Goal: Task Accomplishment & Management: Manage account settings

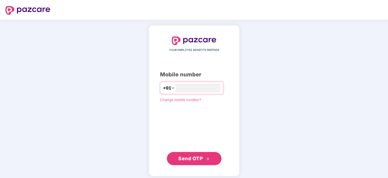
type input "**********"
click at [208, 157] on icon "double-right" at bounding box center [208, 158] width 4 height 4
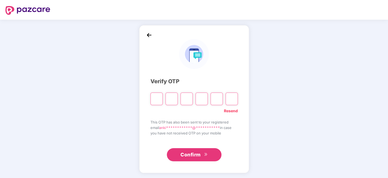
type input "*"
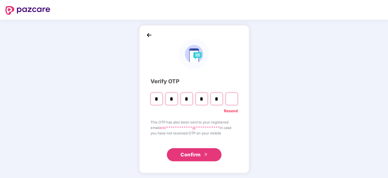
type input "*"
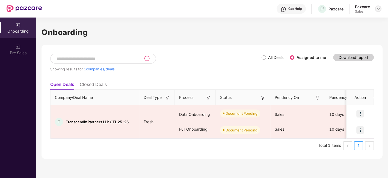
click at [378, 6] on div at bounding box center [378, 8] width 7 height 7
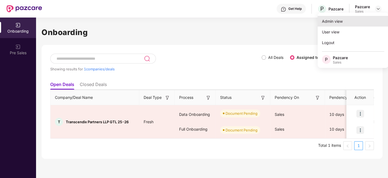
click at [336, 22] on div "Admin view" at bounding box center [353, 21] width 71 height 11
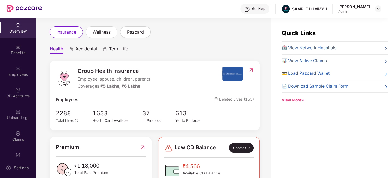
scroll to position [15, 0]
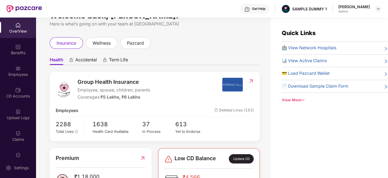
click at [90, 61] on span "Accidental" at bounding box center [86, 61] width 22 height 8
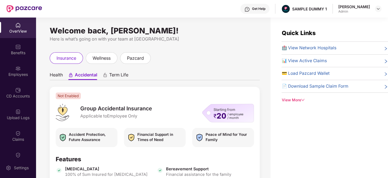
click at [118, 78] on span "Term Life" at bounding box center [118, 76] width 19 height 8
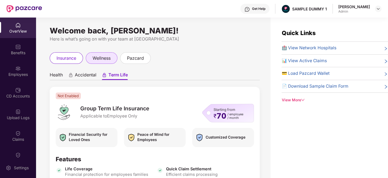
click at [107, 58] on span "wellness" at bounding box center [102, 58] width 18 height 7
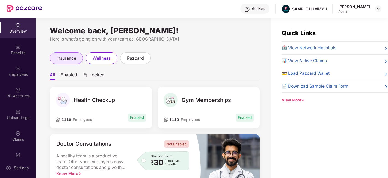
click at [72, 57] on span "insurance" at bounding box center [67, 58] width 20 height 7
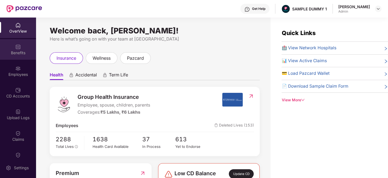
click at [17, 52] on div "Benefits" at bounding box center [18, 52] width 36 height 5
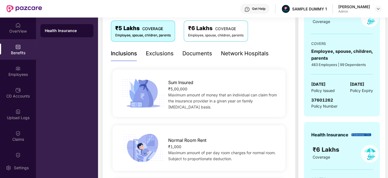
scroll to position [82, 0]
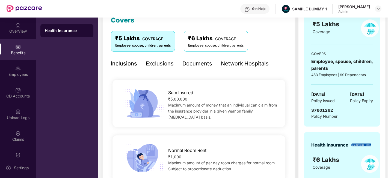
click at [157, 63] on div "Exclusions" at bounding box center [160, 63] width 28 height 8
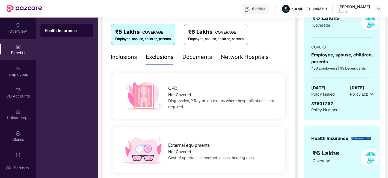
scroll to position [88, 0]
click at [196, 57] on div "Documents" at bounding box center [198, 57] width 30 height 8
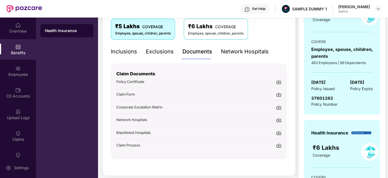
scroll to position [94, 0]
click at [250, 10] on img at bounding box center [247, 9] width 5 height 5
click at [136, 117] on span "Network Hospitals" at bounding box center [131, 119] width 31 height 4
click at [240, 50] on div "Network Hospitals" at bounding box center [245, 51] width 48 height 8
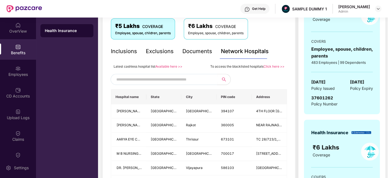
click at [197, 50] on div "Documents" at bounding box center [198, 51] width 30 height 8
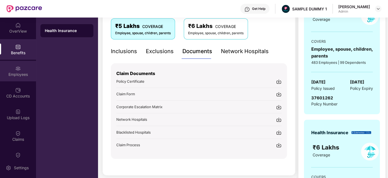
click at [16, 72] on div "Employees" at bounding box center [18, 74] width 36 height 5
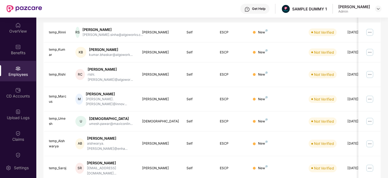
scroll to position [0, 0]
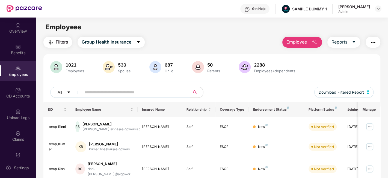
click at [307, 41] on span "Employee" at bounding box center [297, 42] width 20 height 7
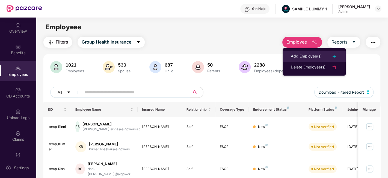
click at [311, 51] on li "Add Employee(s)" at bounding box center [314, 56] width 63 height 11
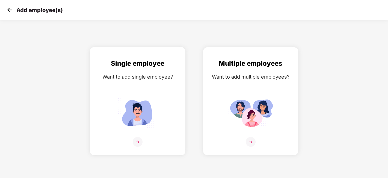
click at [136, 141] on img at bounding box center [138, 142] width 10 height 10
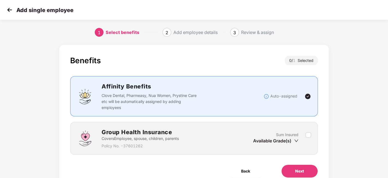
scroll to position [24, 0]
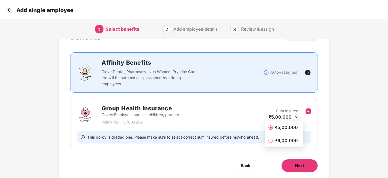
click at [307, 168] on button "Next" at bounding box center [299, 165] width 37 height 13
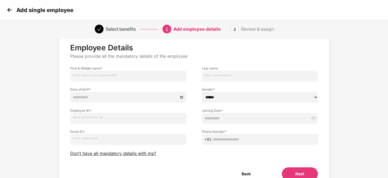
scroll to position [41, 0]
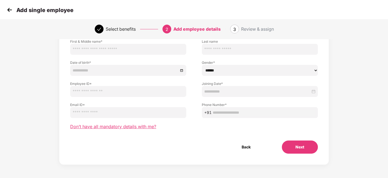
click at [142, 128] on span "Don’t have all mandatory details with me?" at bounding box center [113, 127] width 86 height 6
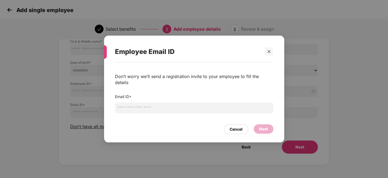
click at [158, 106] on input "email" at bounding box center [194, 107] width 159 height 11
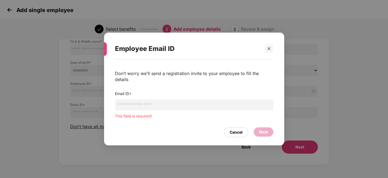
click at [231, 90] on div "Don’t worry we’ll send a registration invite to your employee to fill the detai…" at bounding box center [194, 94] width 159 height 49
click at [266, 52] on div at bounding box center [269, 48] width 8 height 8
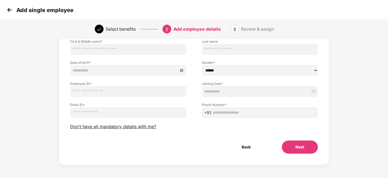
click at [7, 11] on img at bounding box center [9, 10] width 8 height 8
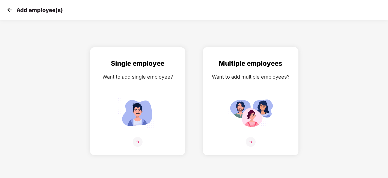
click at [262, 131] on div "Multiple employees Want to add multiple employees?" at bounding box center [251, 105] width 84 height 95
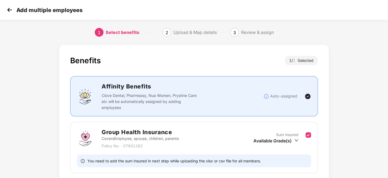
scroll to position [42, 0]
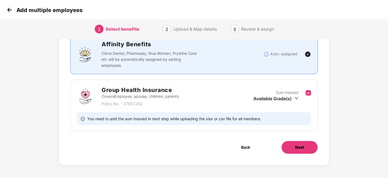
click at [298, 145] on span "Next" at bounding box center [299, 147] width 9 height 6
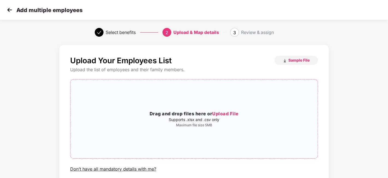
scroll to position [23, 0]
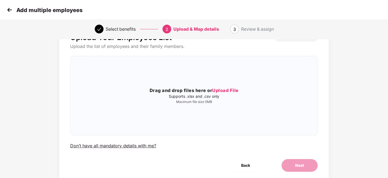
click at [9, 7] on img at bounding box center [9, 10] width 8 height 8
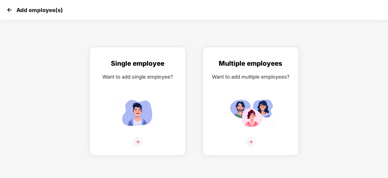
scroll to position [0, 0]
click at [9, 7] on img at bounding box center [9, 10] width 8 height 8
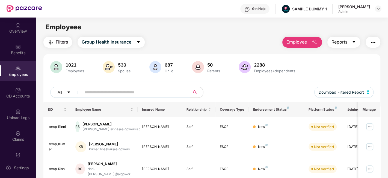
click at [341, 40] on span "Reports" at bounding box center [340, 42] width 16 height 7
click at [374, 42] on img "button" at bounding box center [373, 42] width 7 height 7
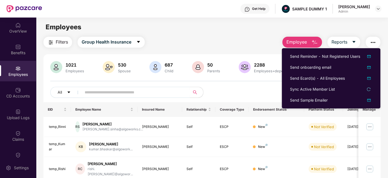
click at [204, 31] on div "Employees" at bounding box center [212, 27] width 352 height 10
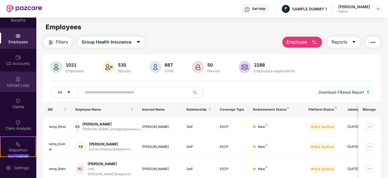
scroll to position [39, 0]
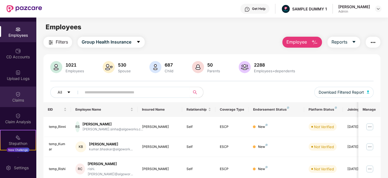
click at [16, 97] on div "Claims" at bounding box center [18, 99] width 36 height 5
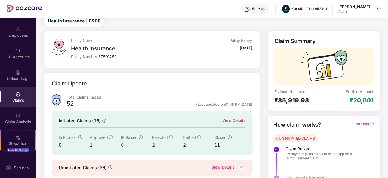
scroll to position [36, 0]
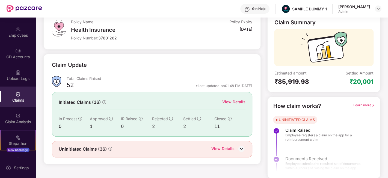
click at [232, 103] on div "View Details" at bounding box center [233, 102] width 23 height 6
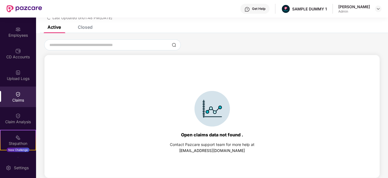
scroll to position [23, 0]
click at [81, 30] on div "Closed" at bounding box center [81, 27] width 23 height 12
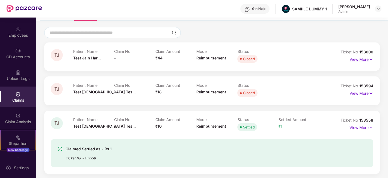
click at [350, 57] on p "View More" at bounding box center [362, 58] width 24 height 7
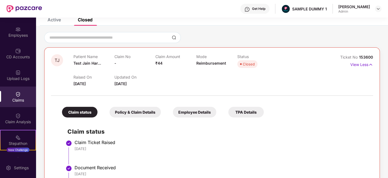
scroll to position [30, 0]
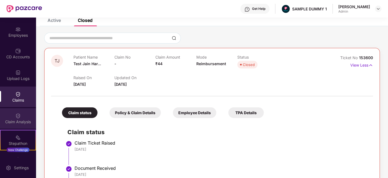
click at [15, 118] on img at bounding box center [17, 115] width 5 height 5
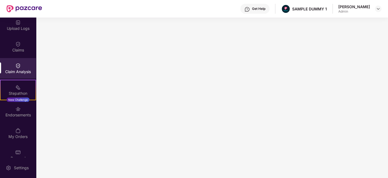
scroll to position [98, 0]
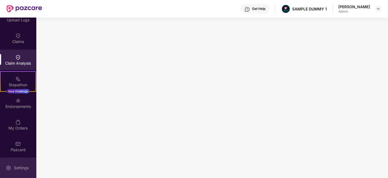
click at [22, 163] on div "Settings" at bounding box center [18, 167] width 36 height 20
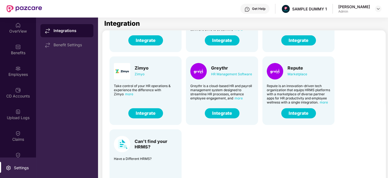
scroll to position [19, 0]
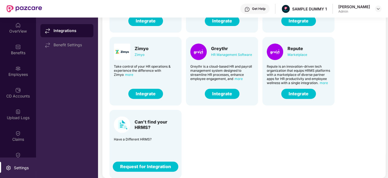
click at [156, 164] on button "Request for Integration" at bounding box center [146, 166] width 66 height 10
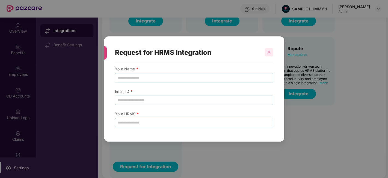
click at [270, 51] on icon "close" at bounding box center [269, 52] width 3 height 3
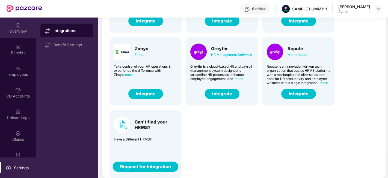
click at [14, 34] on div "OverView" at bounding box center [18, 30] width 36 height 5
